Goal: Task Accomplishment & Management: Manage account settings

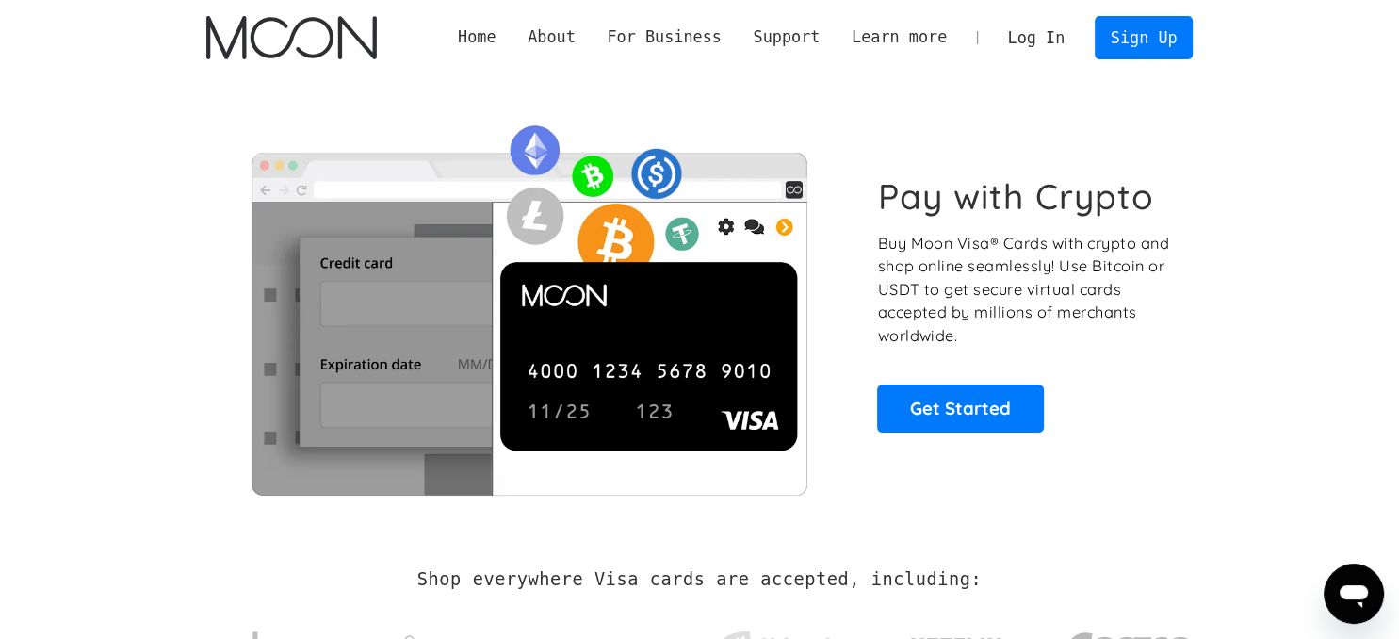
click at [1034, 54] on link "Log In" at bounding box center [1036, 37] width 89 height 41
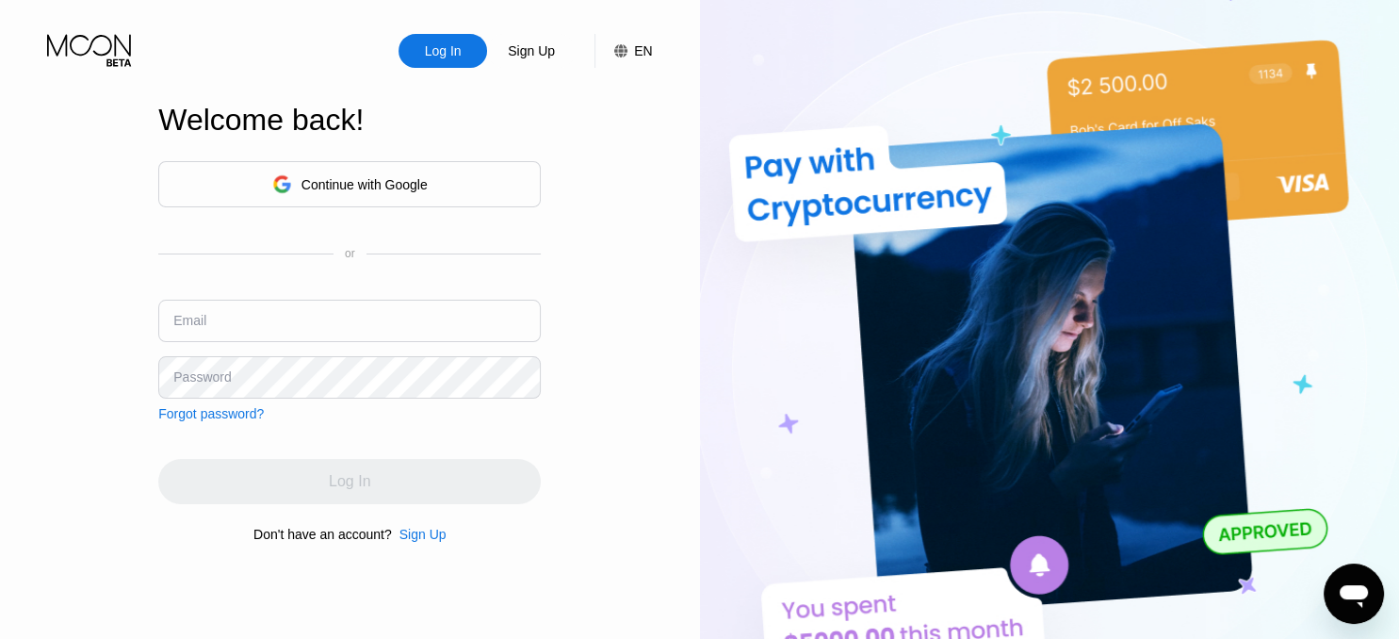
click at [298, 325] on input "text" at bounding box center [349, 321] width 383 height 42
click at [321, 311] on input "text" at bounding box center [349, 321] width 383 height 42
click at [360, 170] on div "Continue with Google" at bounding box center [349, 184] width 155 height 29
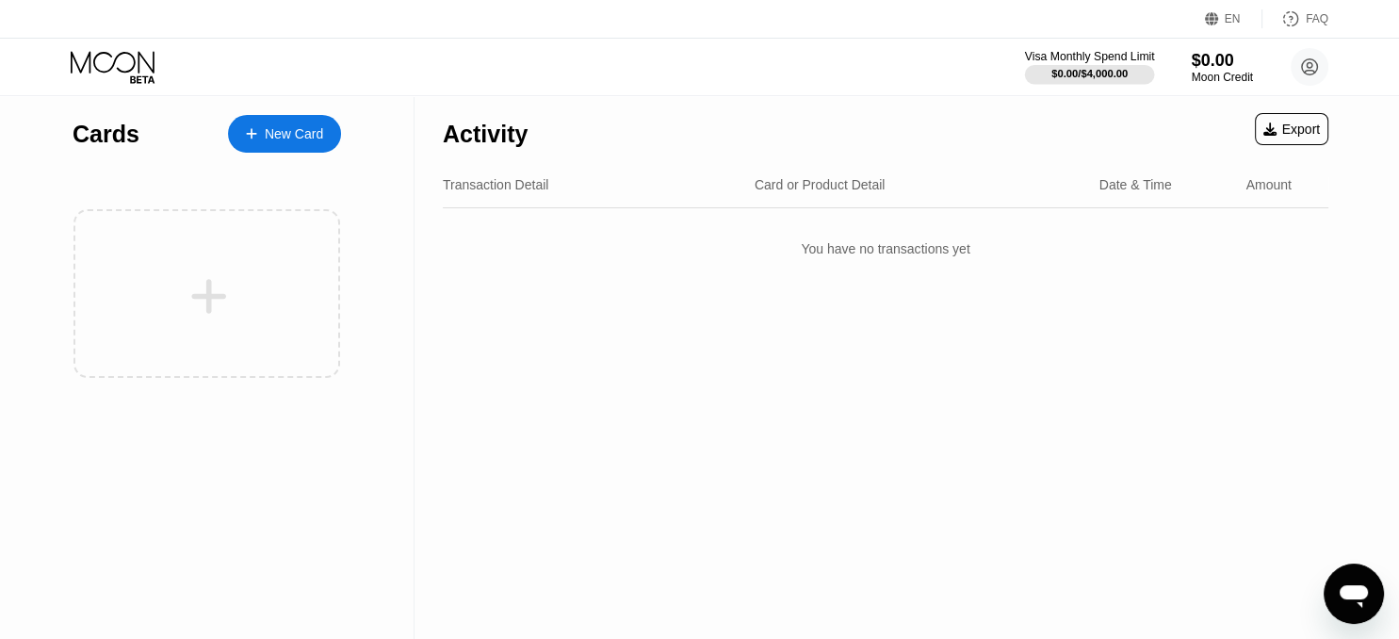
click at [1085, 73] on div "$0.00 / $4,000.00" at bounding box center [1090, 73] width 76 height 11
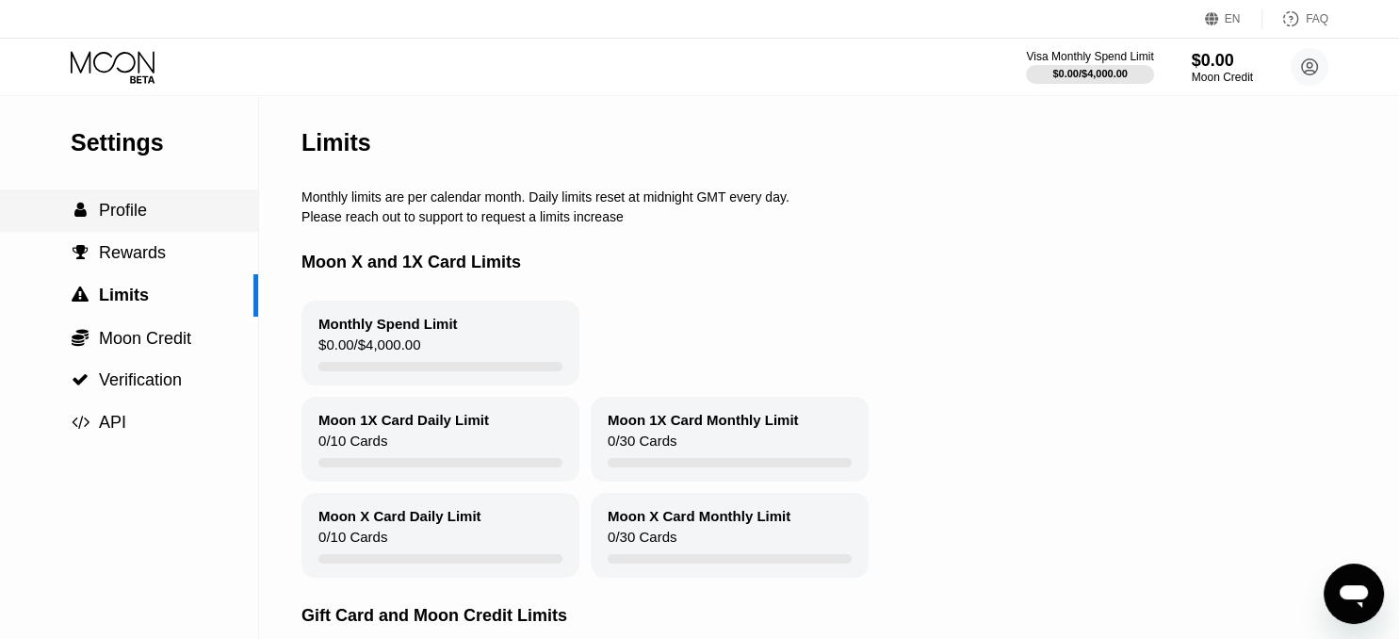
click at [140, 209] on span "Profile" at bounding box center [123, 210] width 48 height 19
